Goal: Information Seeking & Learning: Learn about a topic

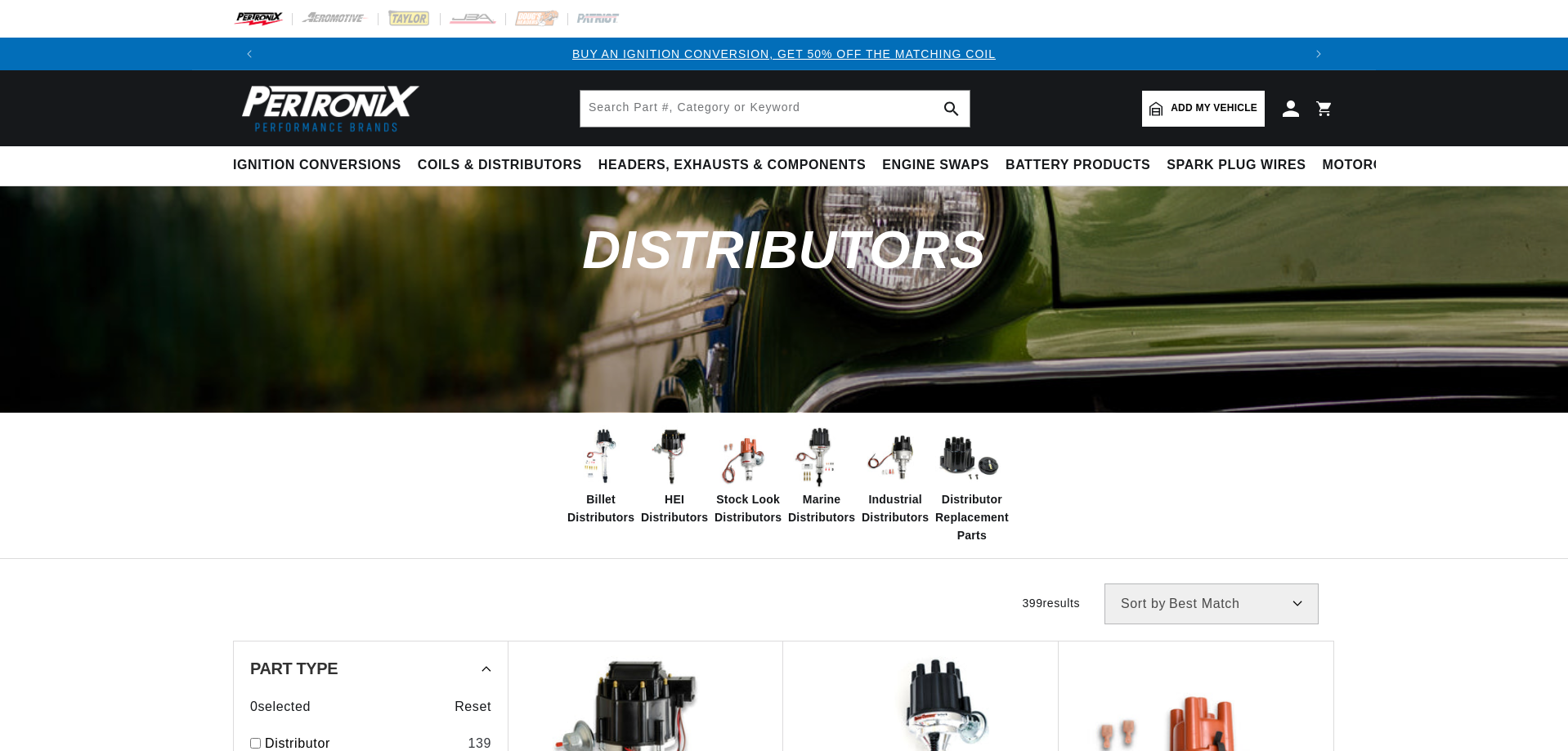
click at [602, 479] on img at bounding box center [600, 457] width 65 height 65
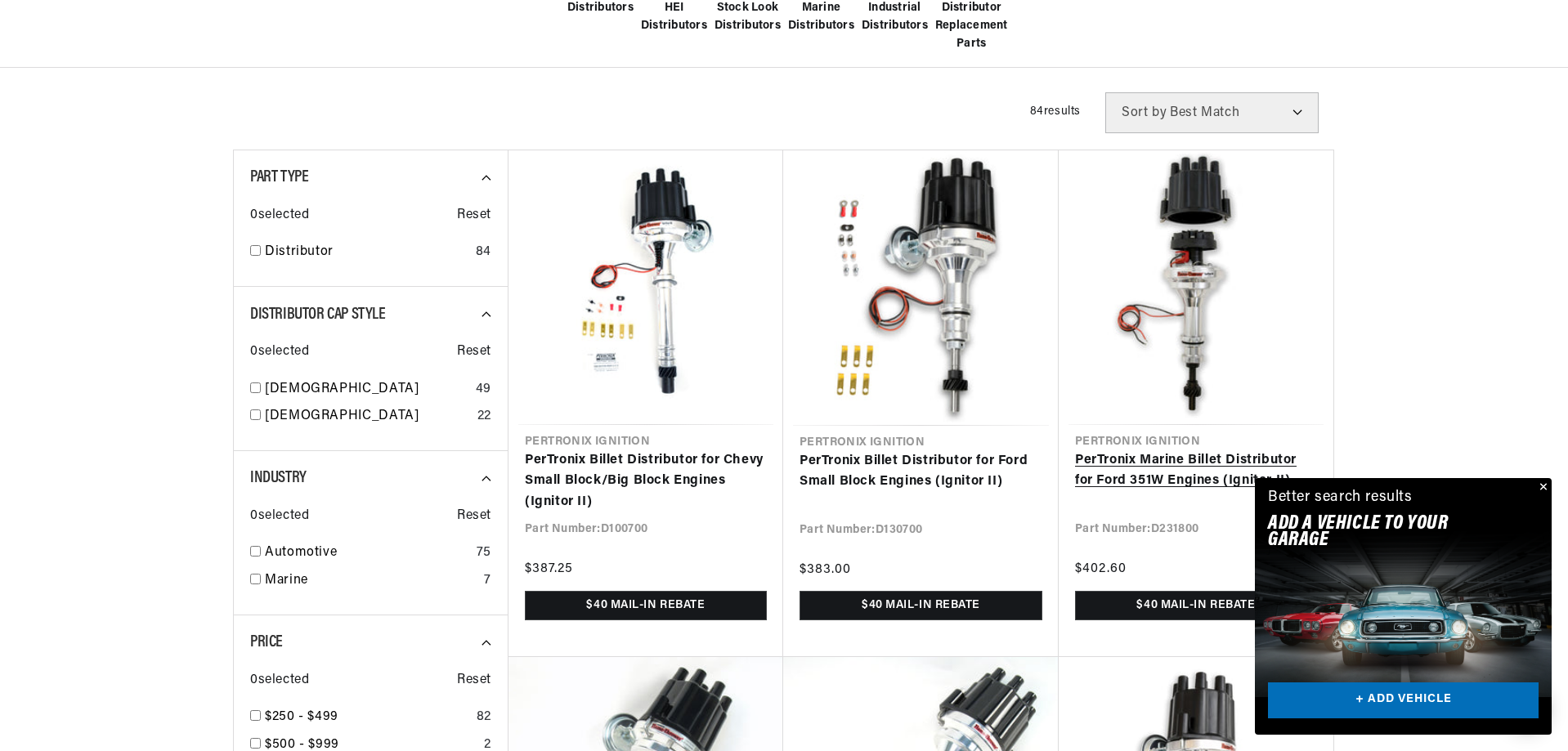
click at [1097, 472] on link "PerTronix Marine Billet Distributor for Ford 351W Engines (Ignitor II)" at bounding box center [1196, 471] width 242 height 41
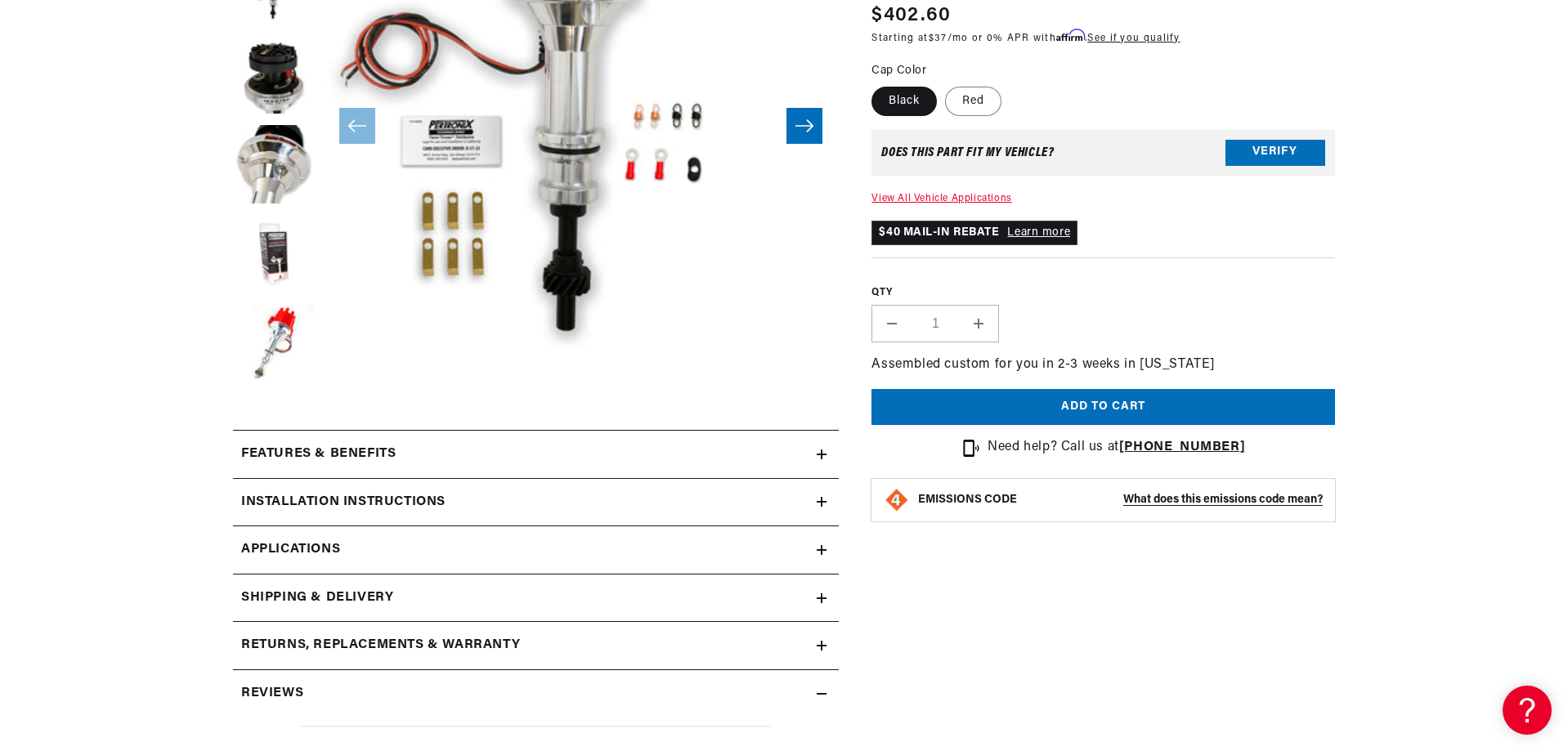
scroll to position [409, 0]
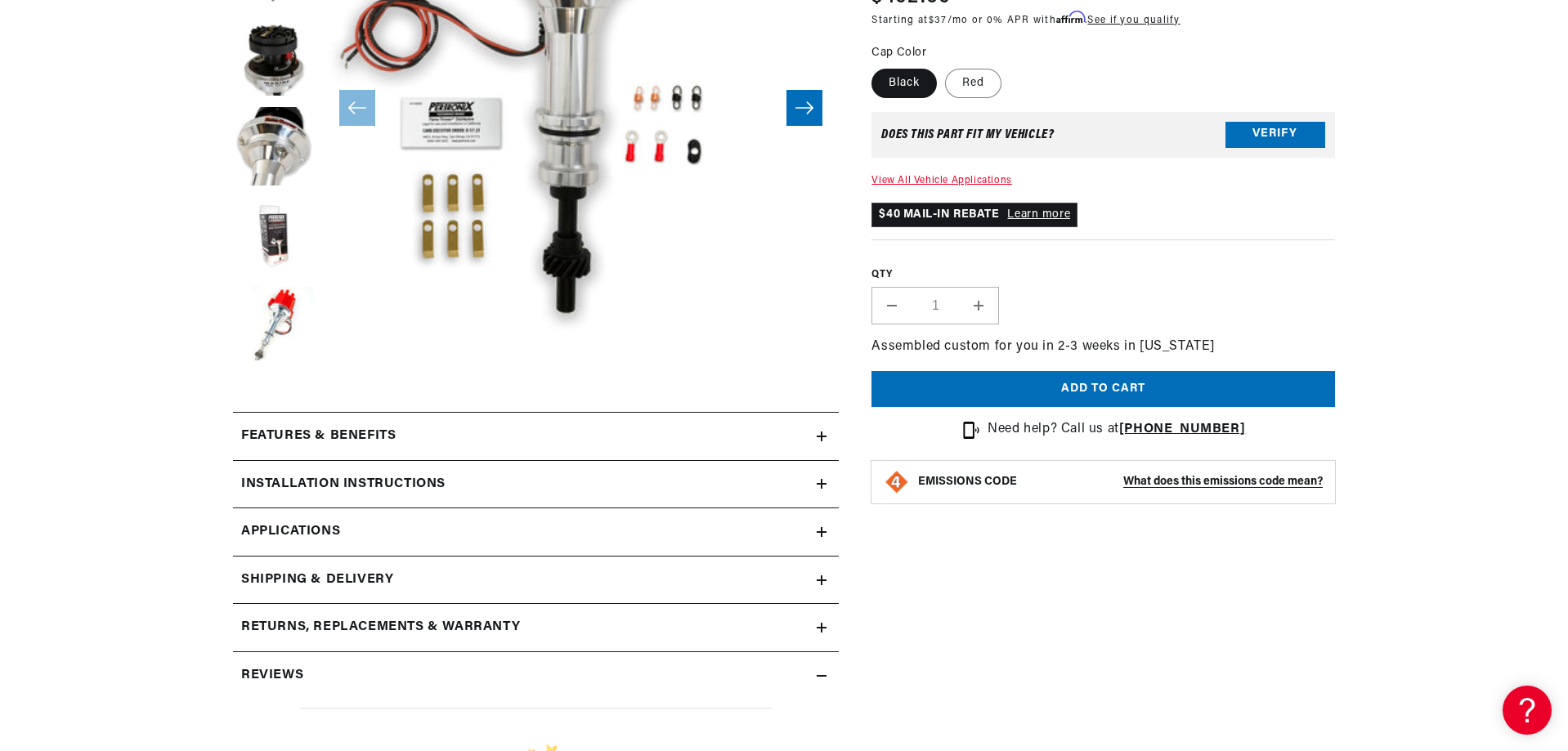
click at [807, 433] on div "Features & Benefits" at bounding box center [524, 436] width 583 height 21
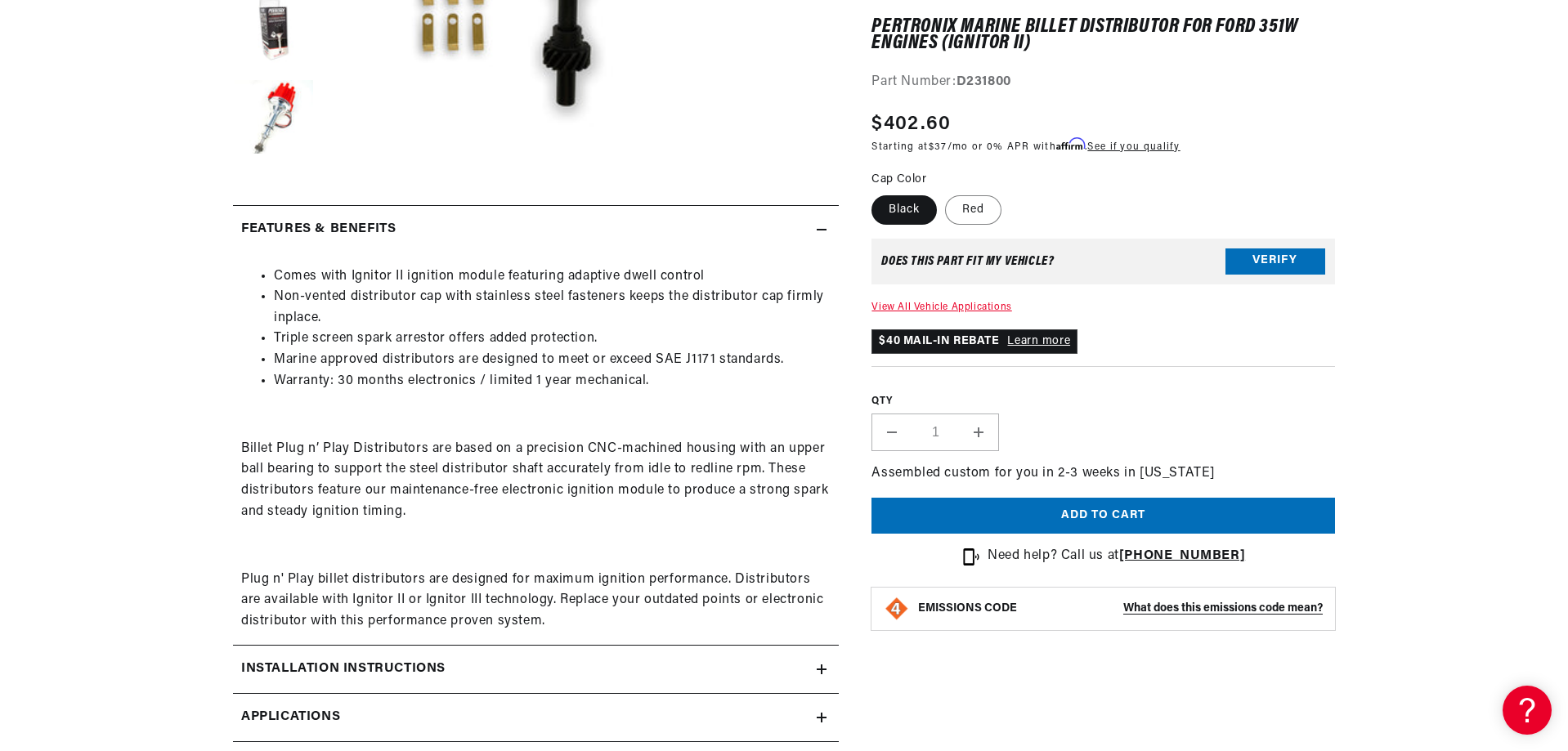
scroll to position [654, 0]
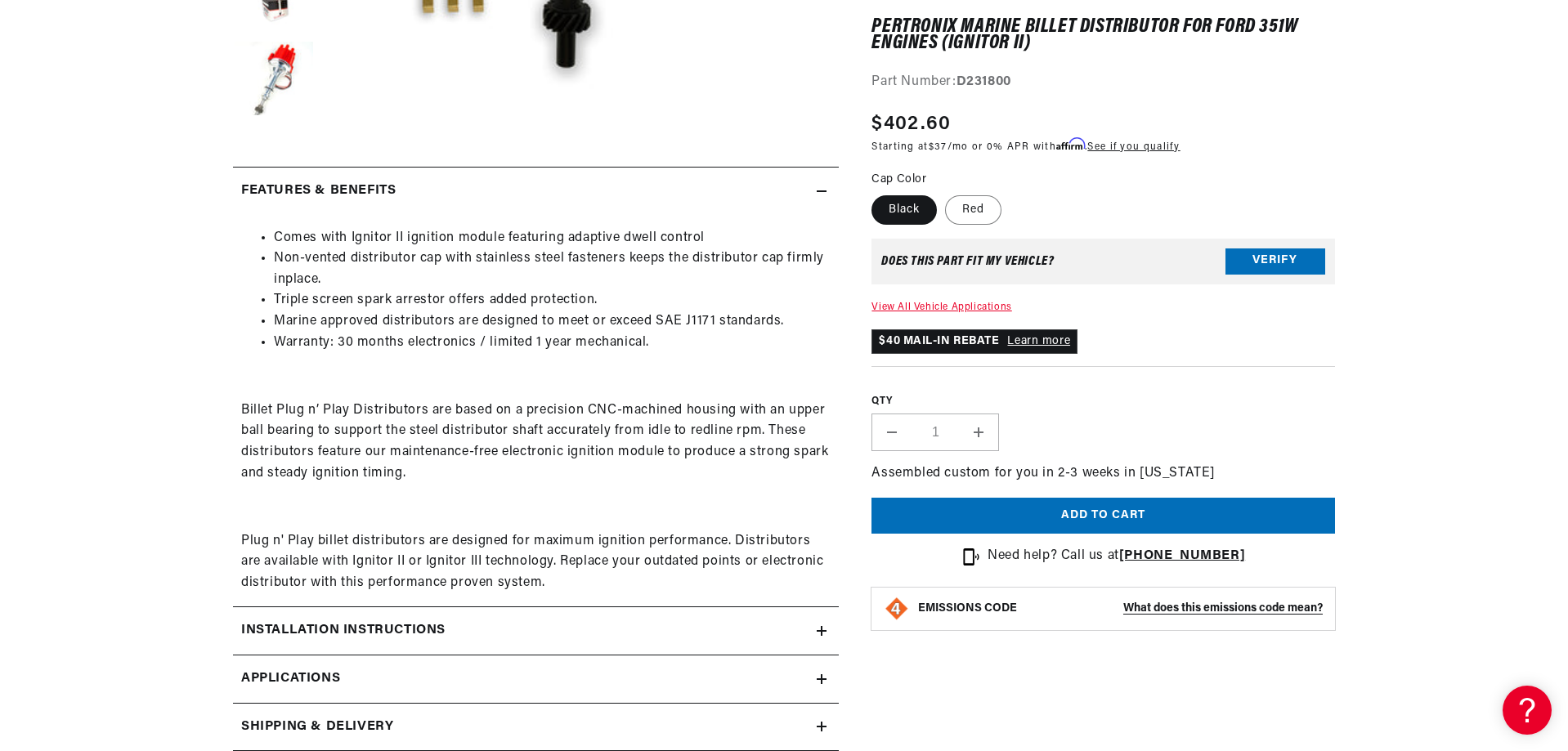
click at [818, 634] on icon at bounding box center [821, 630] width 10 height 10
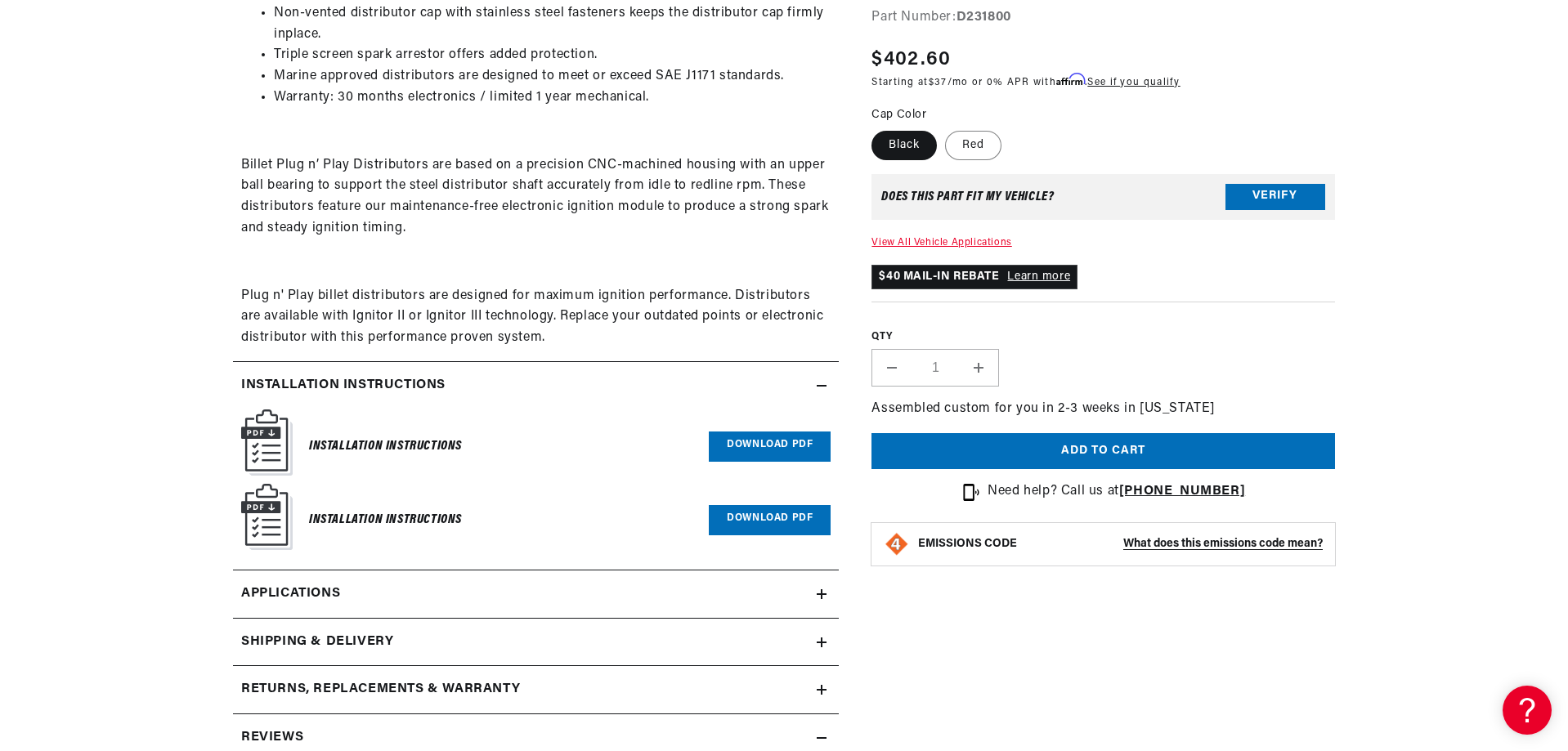
scroll to position [0, 2042]
click at [772, 451] on link "Download PDF" at bounding box center [769, 447] width 122 height 30
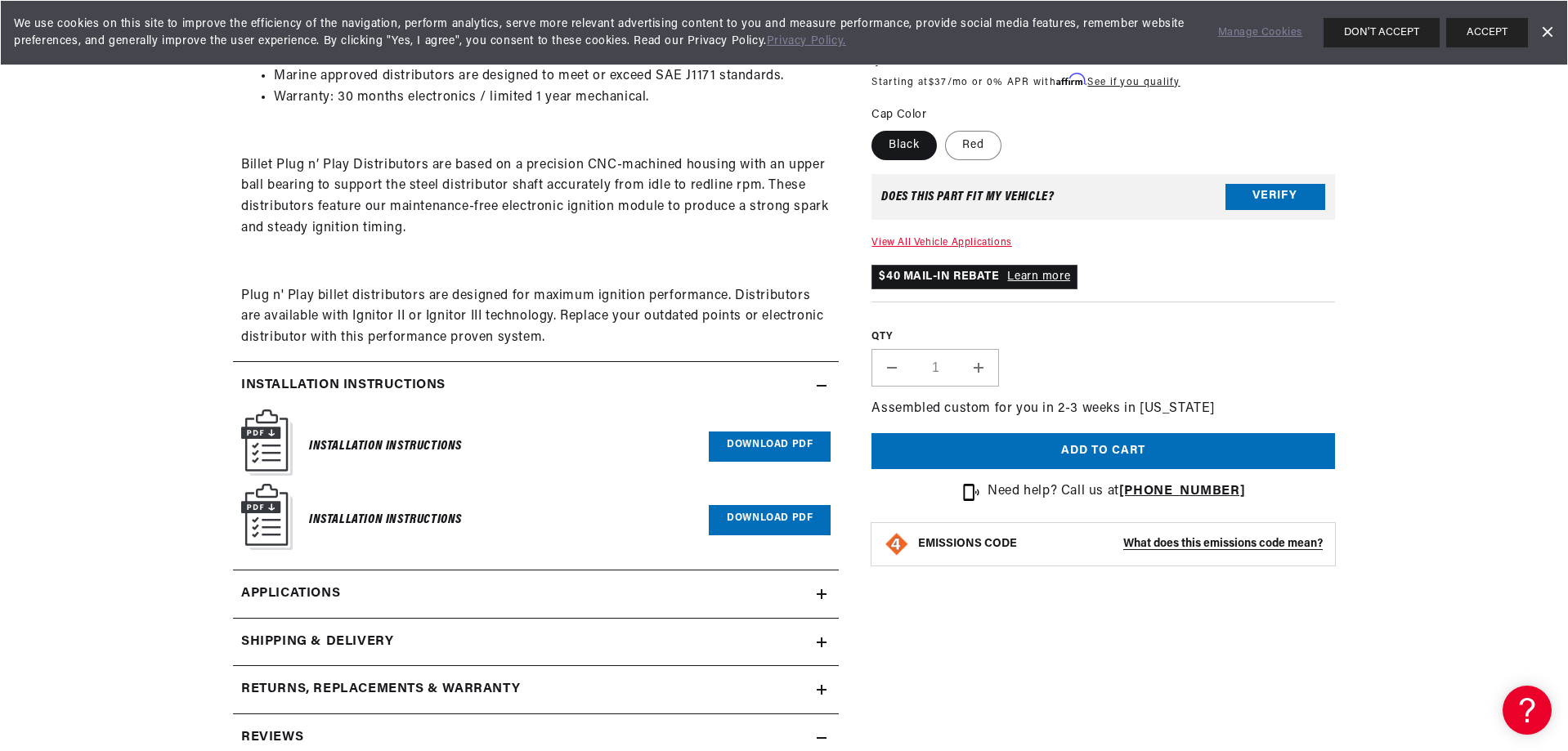
scroll to position [0, 1021]
click at [721, 518] on link "Download PDF" at bounding box center [769, 520] width 122 height 30
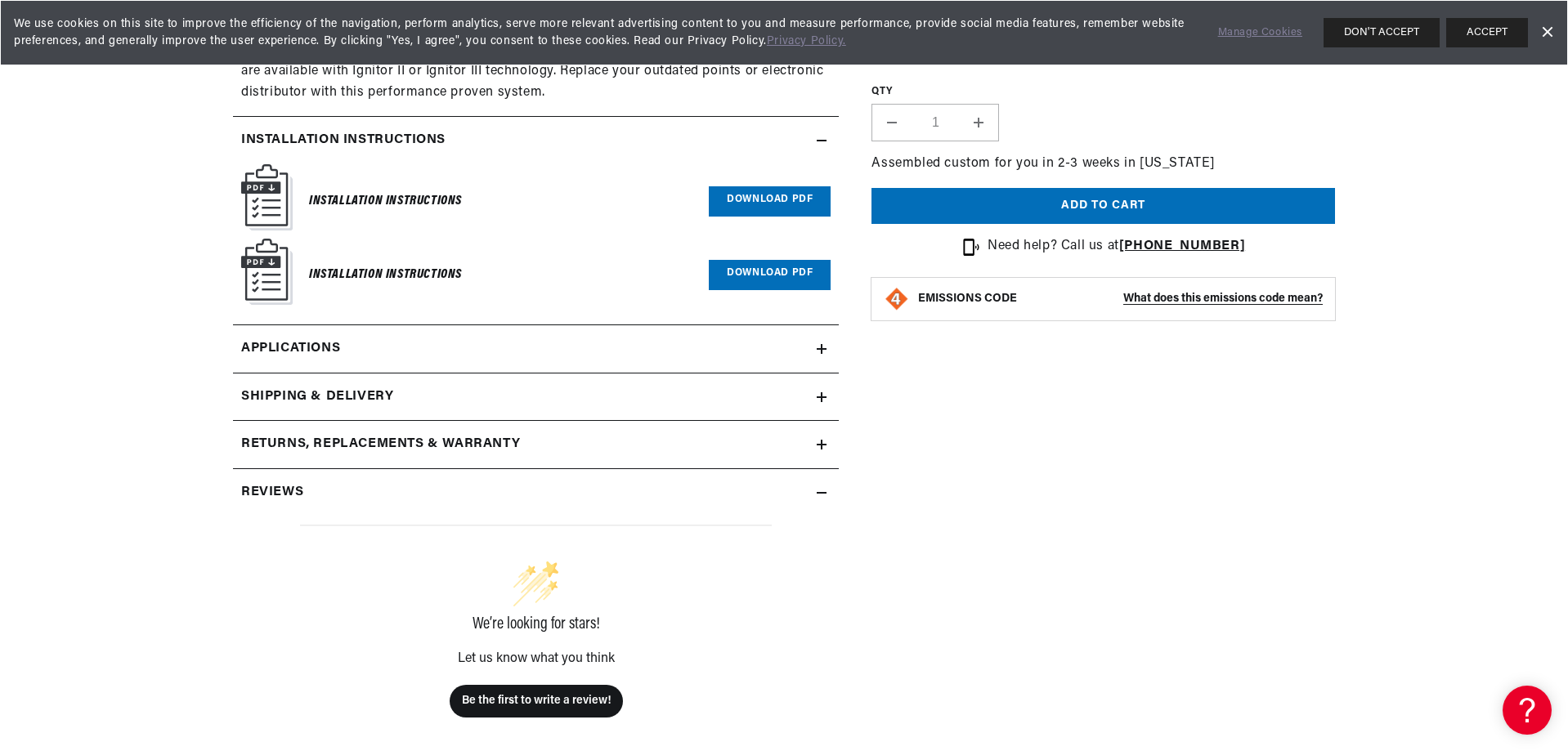
click at [817, 346] on icon at bounding box center [821, 348] width 10 height 10
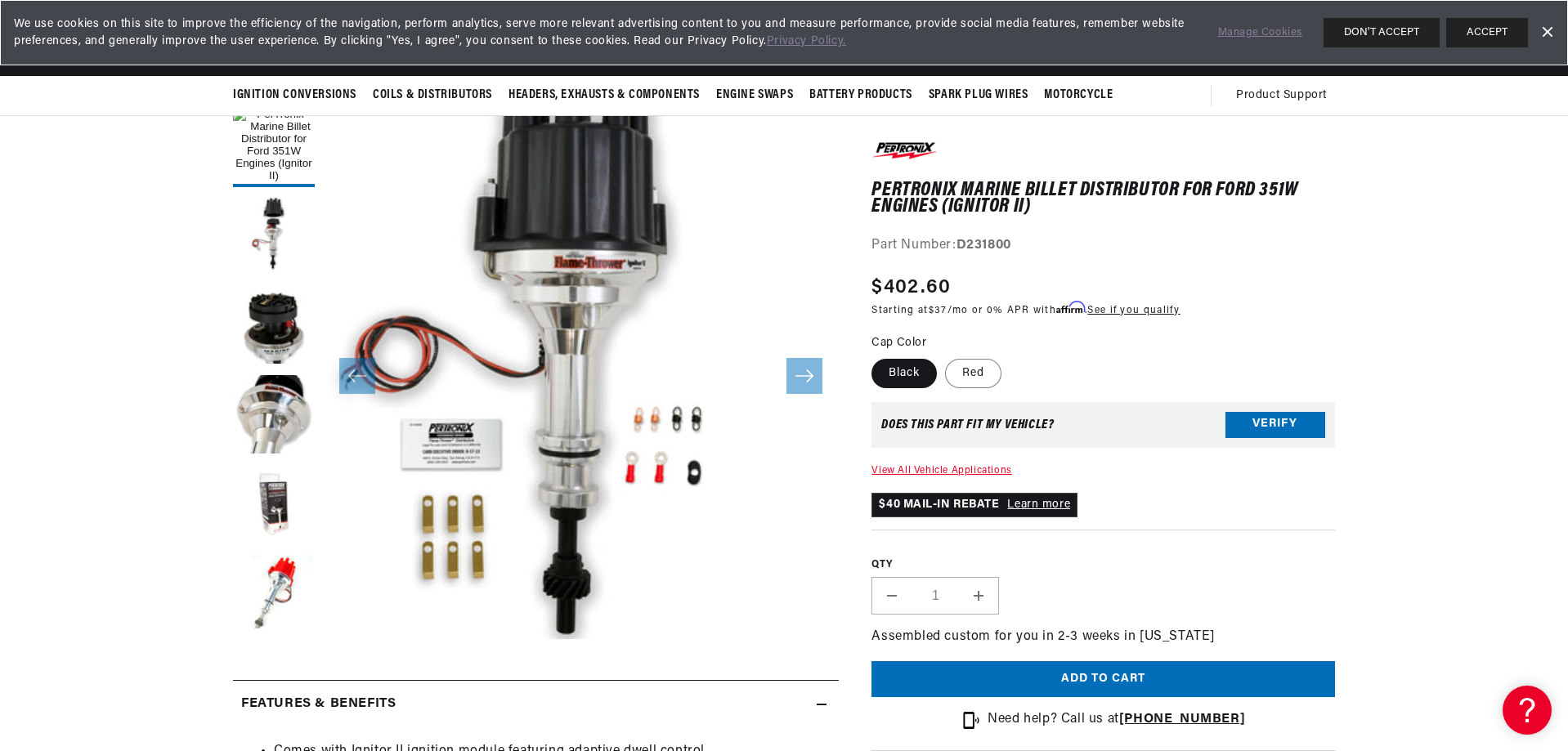
scroll to position [0, 333]
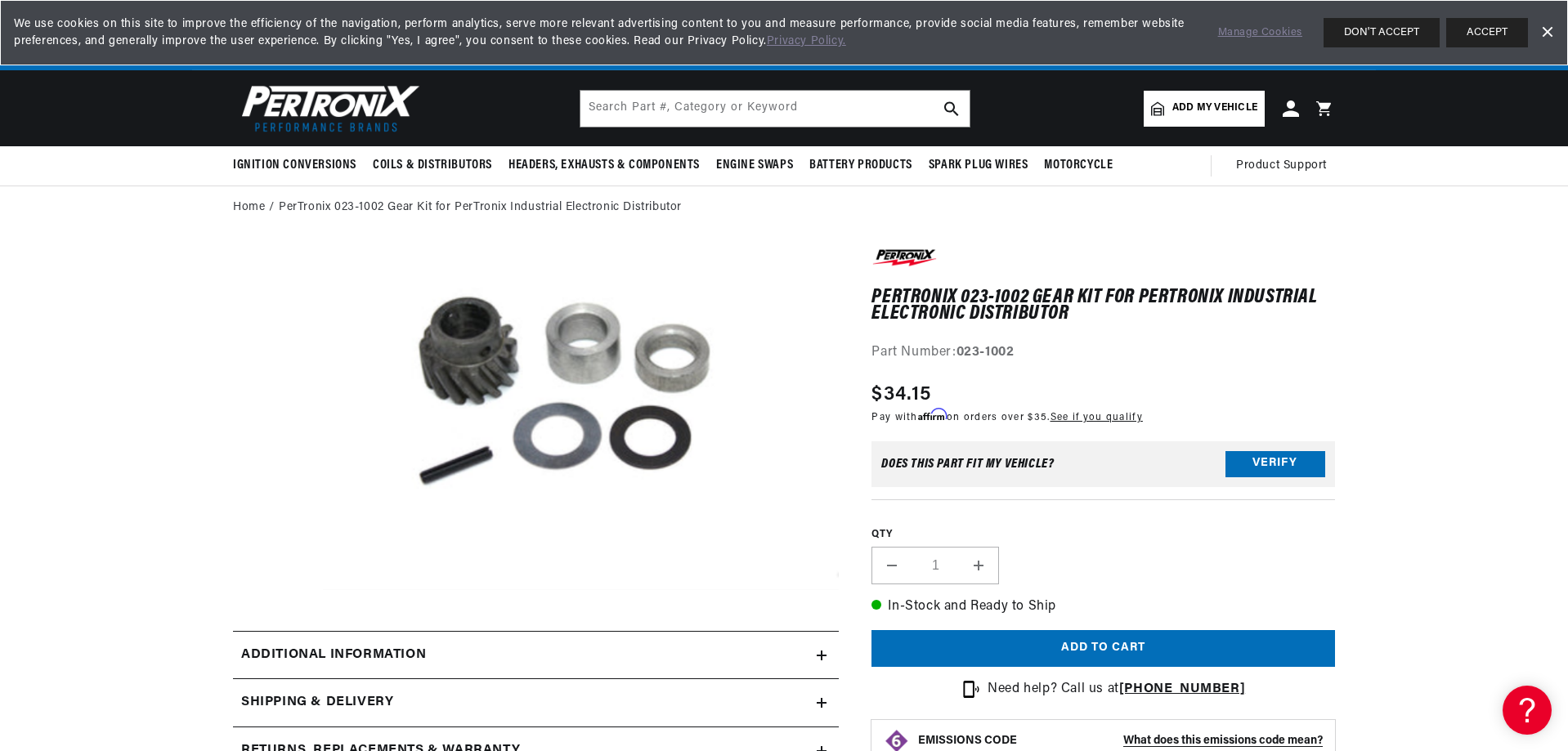
scroll to position [245, 0]
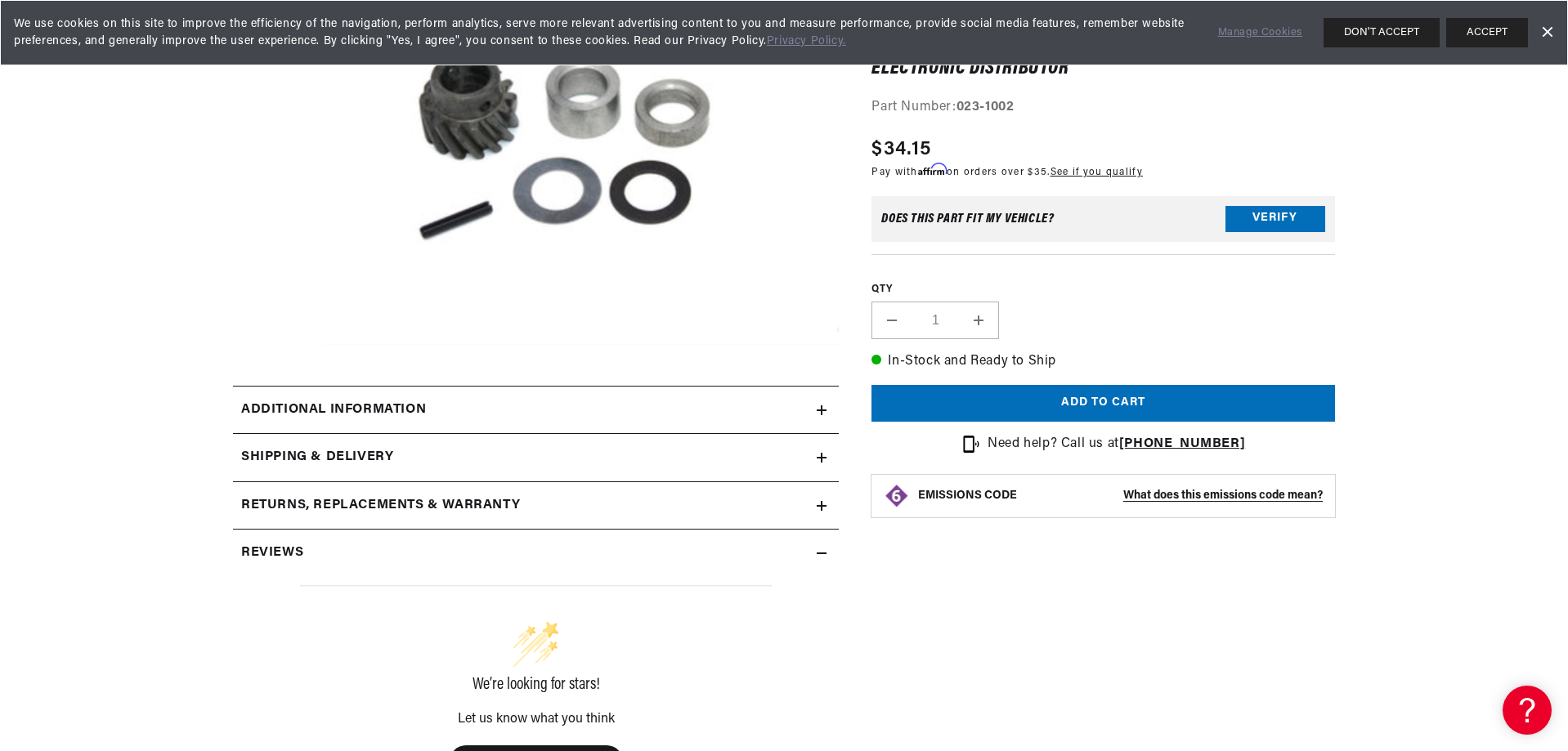
click at [821, 414] on icon at bounding box center [821, 410] width 0 height 10
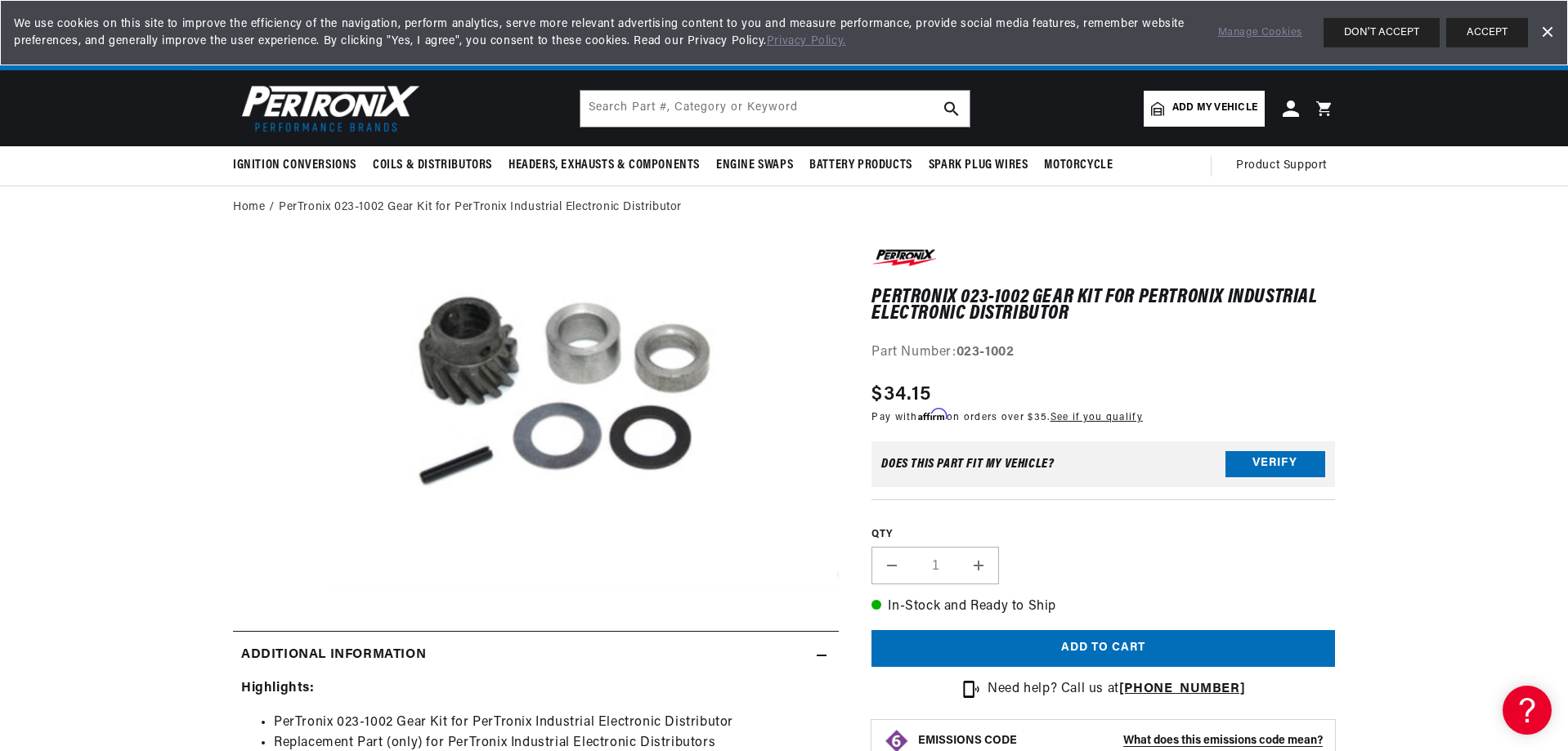
scroll to position [0, 380]
